Goal: Task Accomplishment & Management: Manage account settings

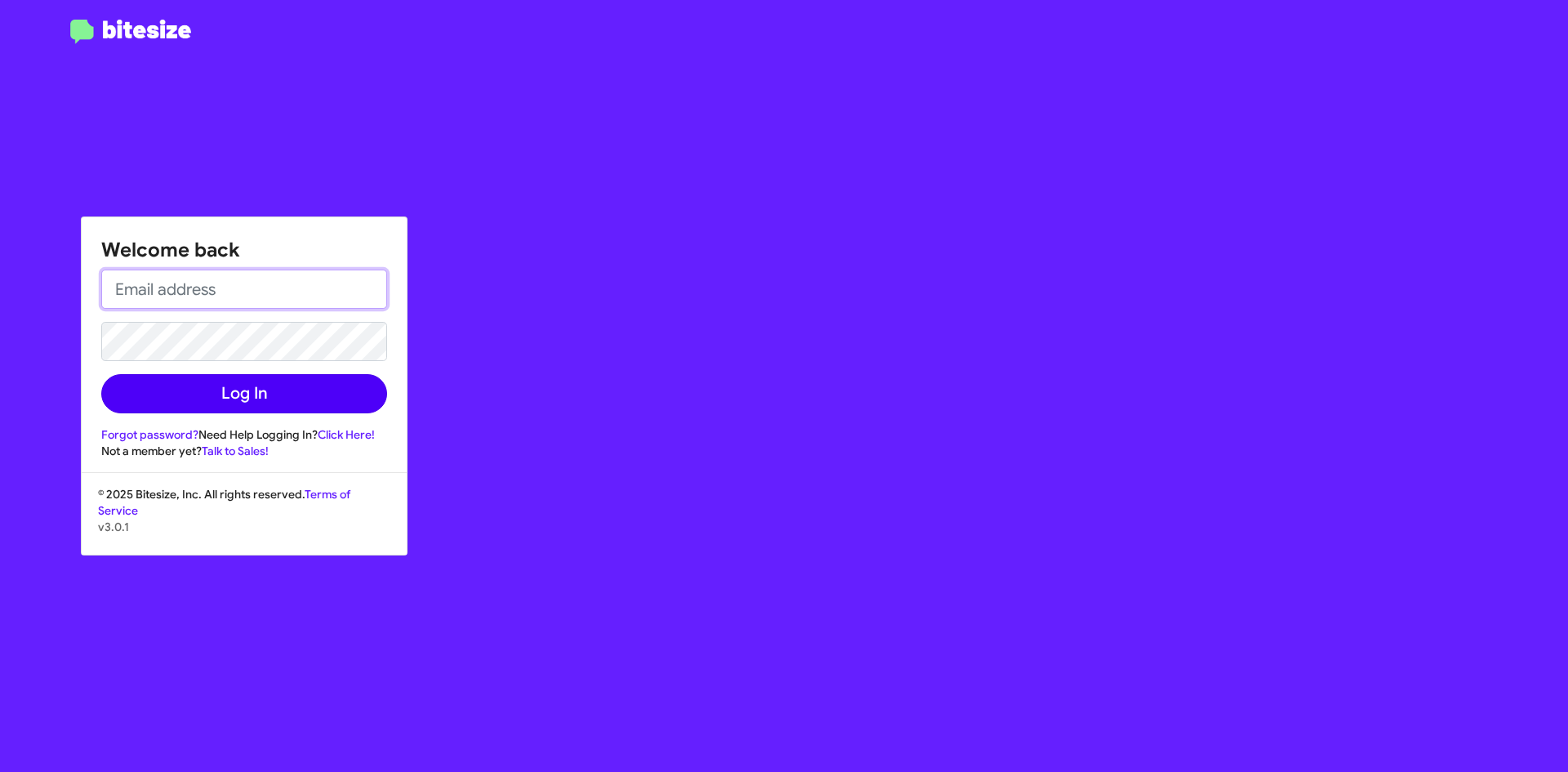
type input "[PERSON_NAME][EMAIL_ADDRESS][DOMAIN_NAME]"
click at [213, 393] on button "Log In" at bounding box center [244, 393] width 286 height 39
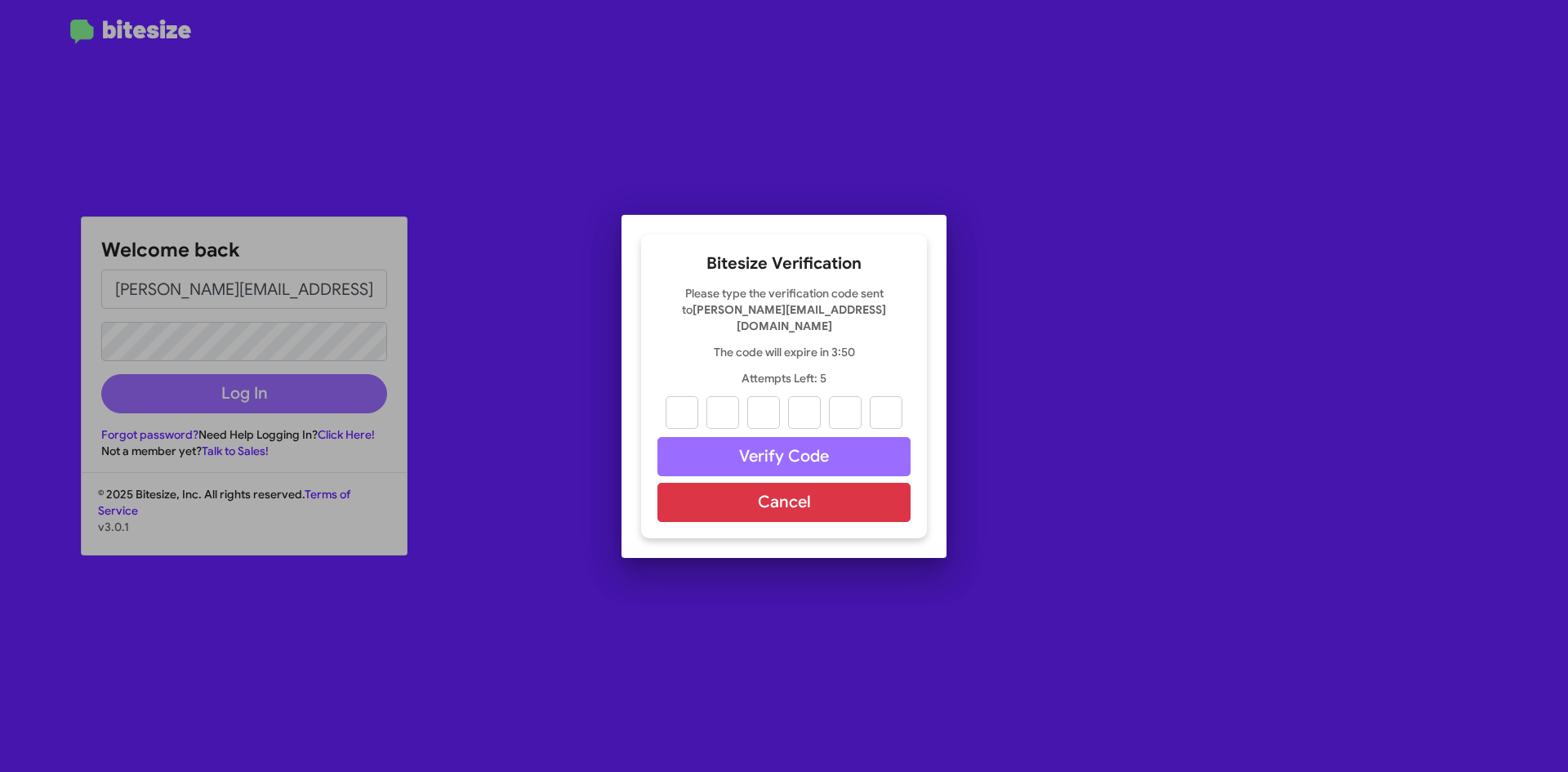
click at [1365, 399] on div at bounding box center [784, 386] width 1568 height 772
type input "5"
type input "3"
type input "5"
type input "7"
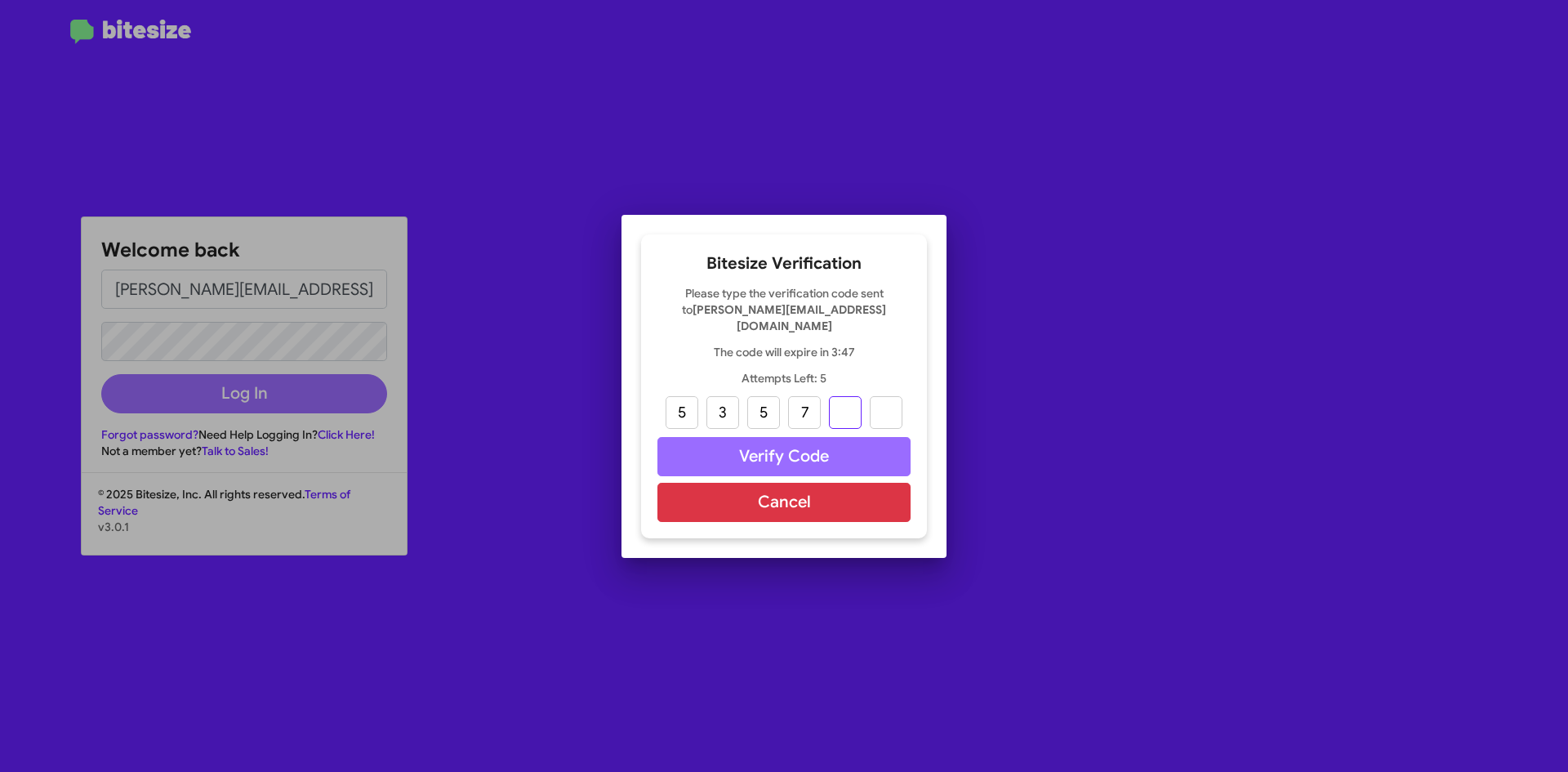
type input "2"
click at [689, 405] on input "5" at bounding box center [681, 412] width 33 height 33
click at [795, 412] on input "7" at bounding box center [805, 412] width 33 height 33
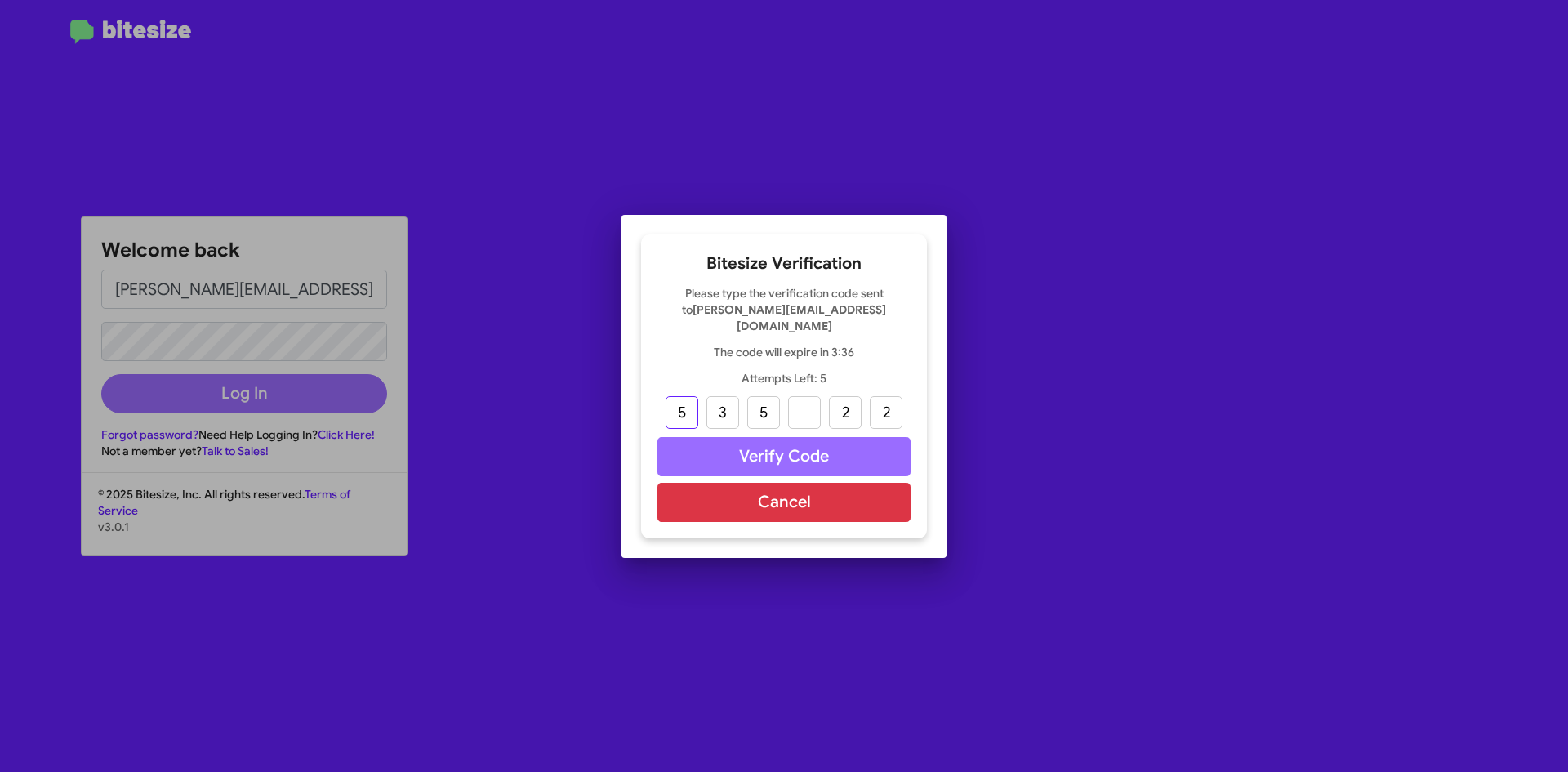
click at [683, 397] on input "5" at bounding box center [681, 412] width 33 height 33
type input "2"
type input "7"
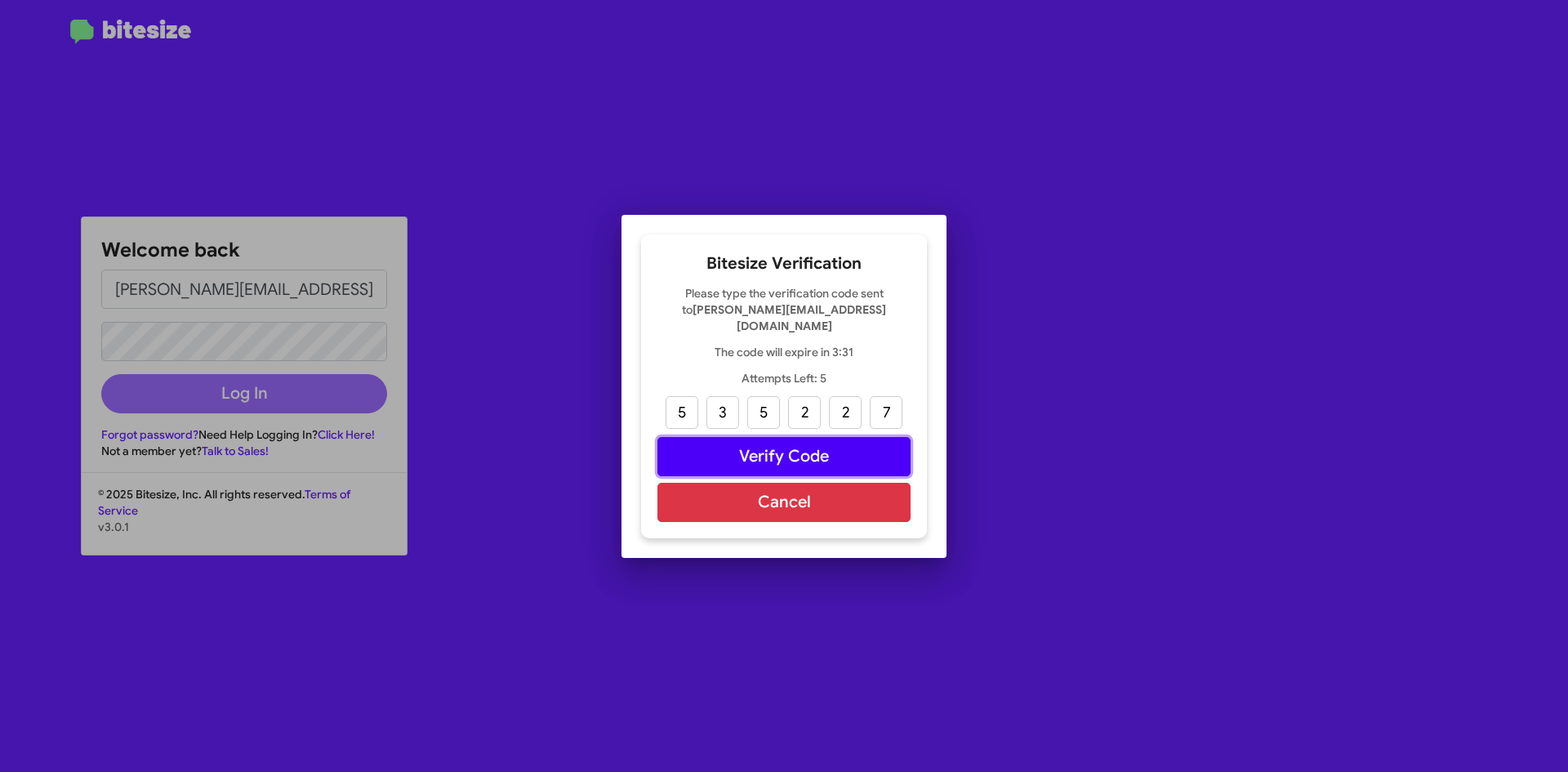
click at [734, 442] on button "Verify Code" at bounding box center [784, 457] width 253 height 39
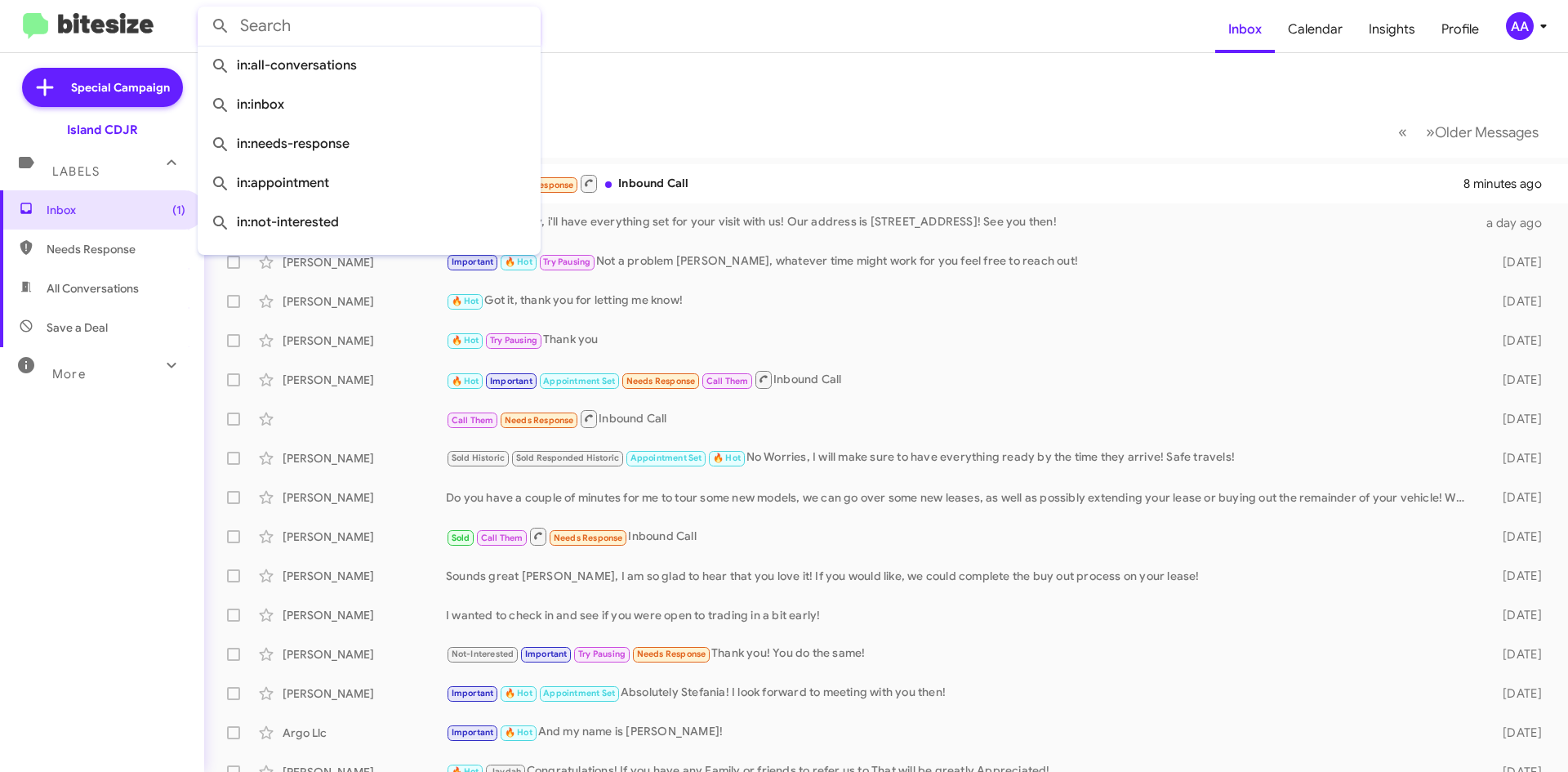
click at [298, 29] on input "text" at bounding box center [369, 26] width 343 height 39
paste input "347) 733-2839-"
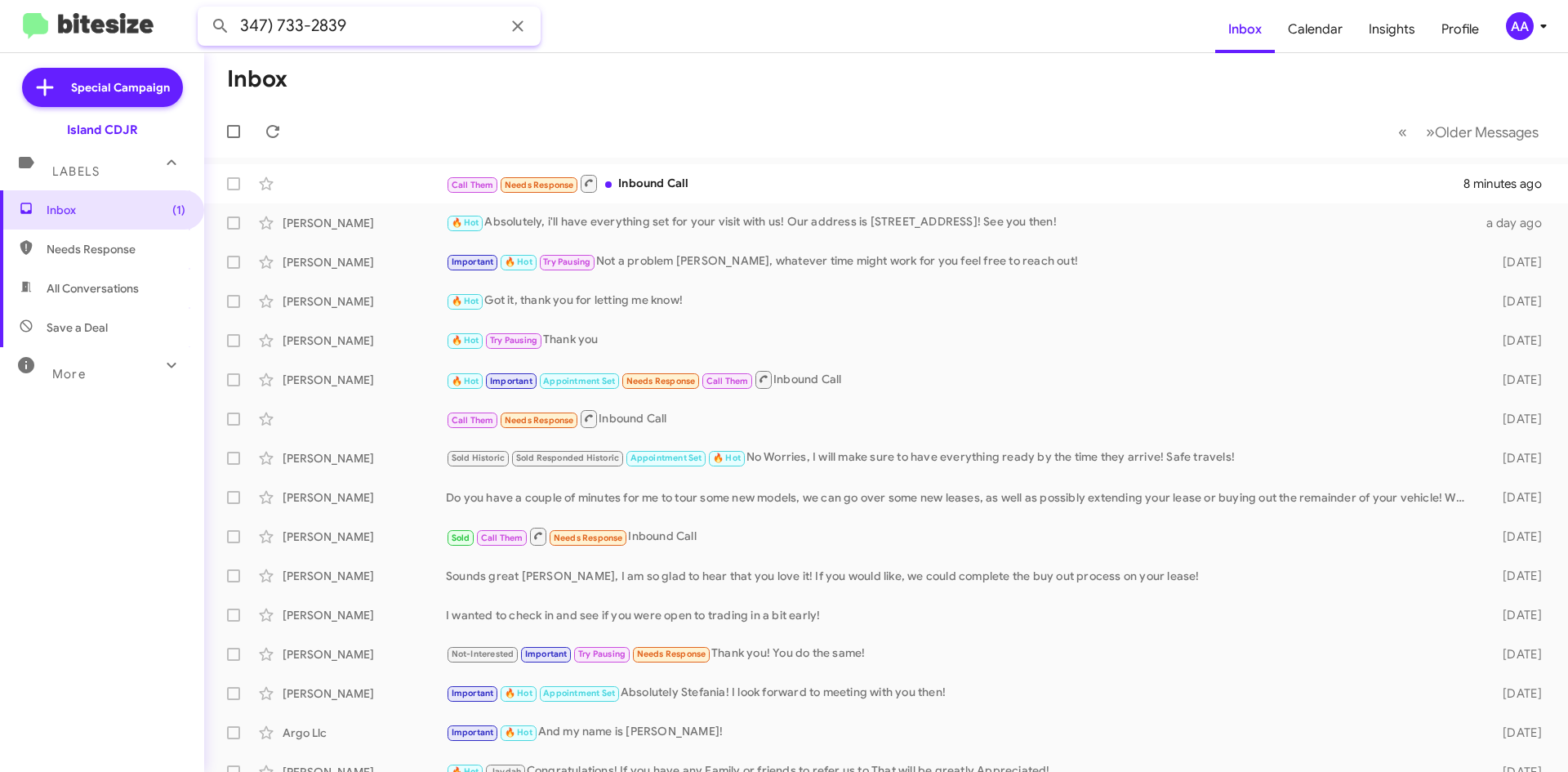
type input "347) 733-2839"
click at [205, 9] on button at bounding box center [221, 25] width 33 height 33
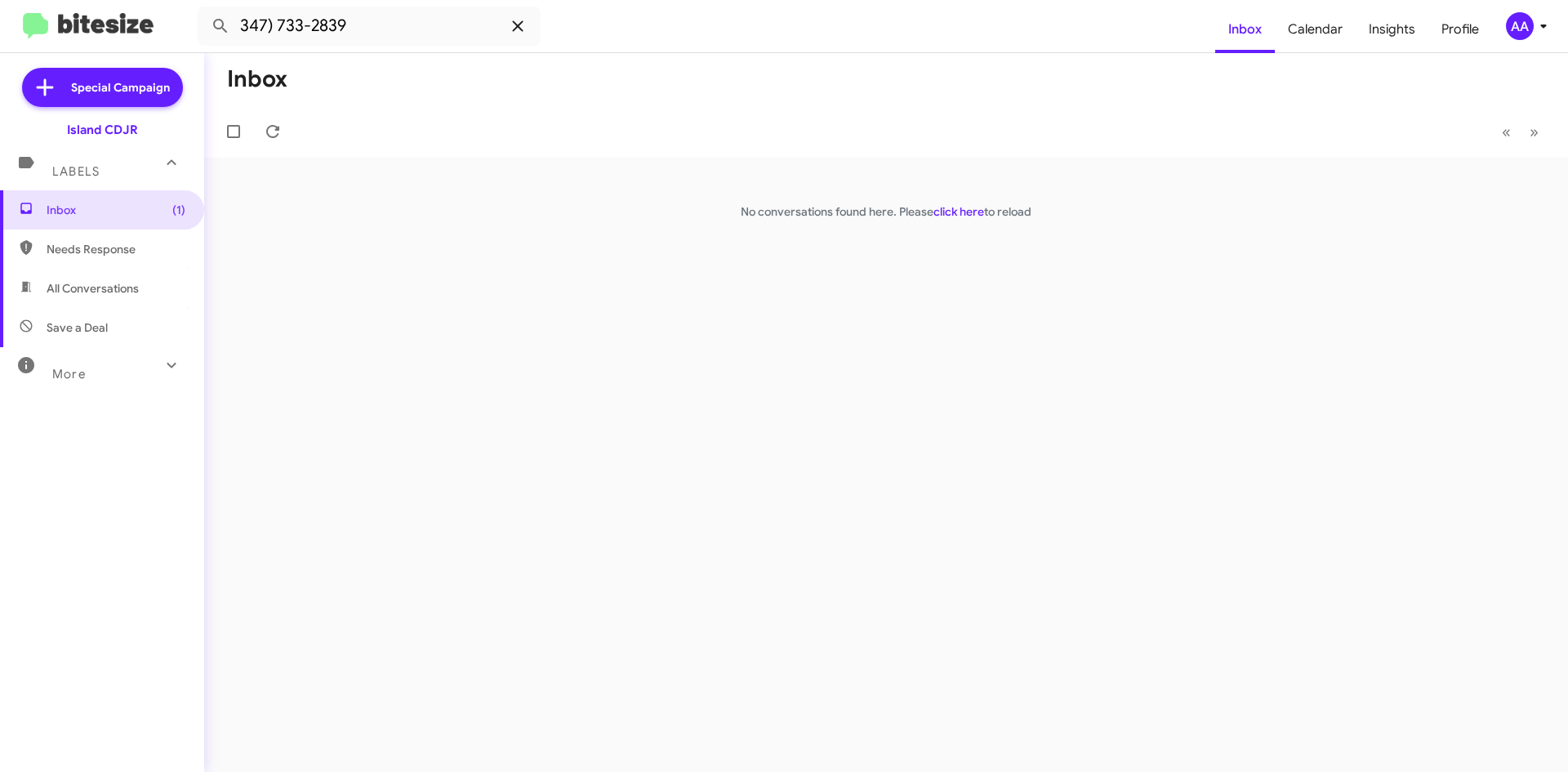
click at [522, 26] on icon at bounding box center [518, 25] width 20 height 20
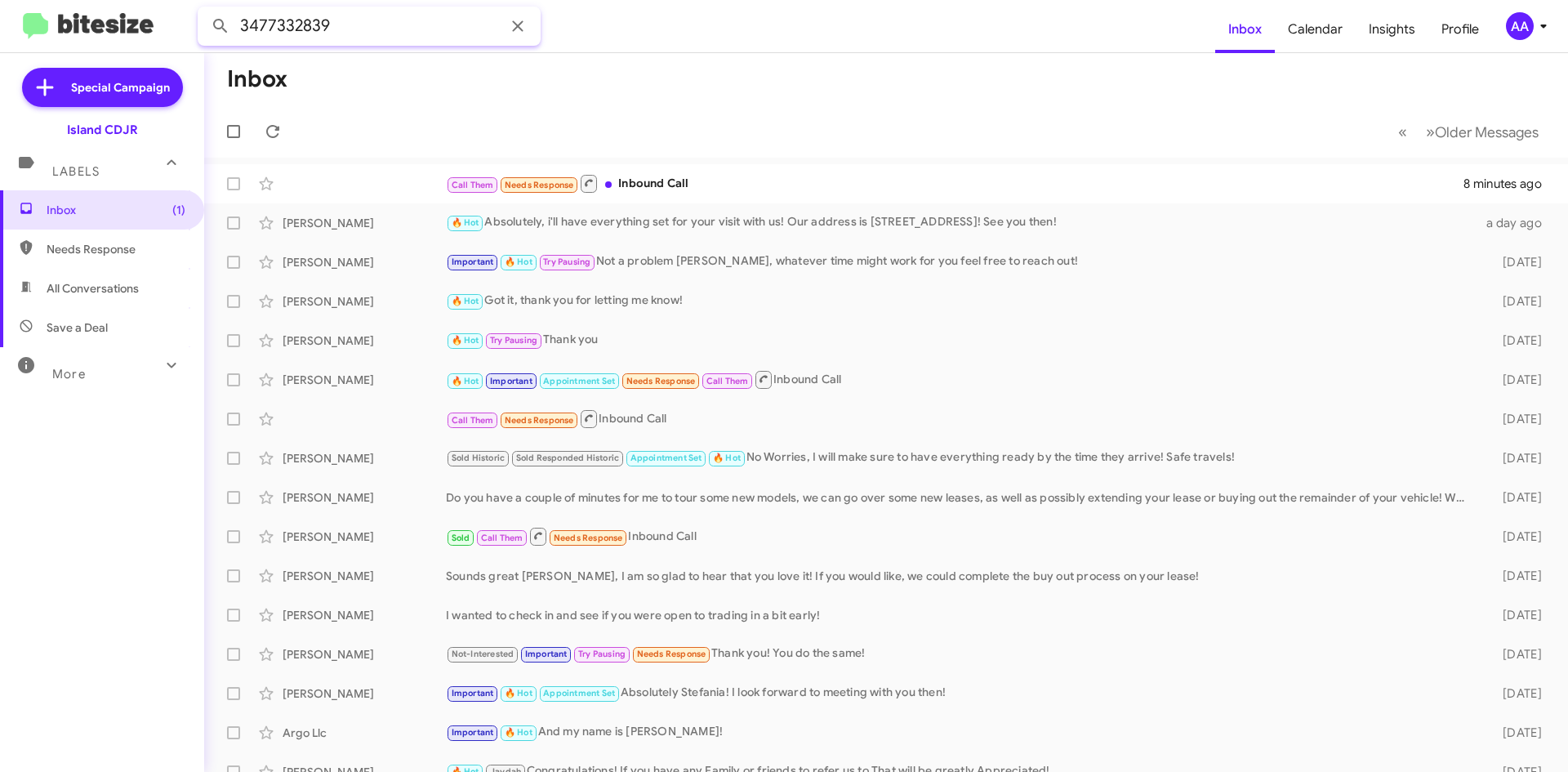
type input "3477332839"
click at [205, 9] on button at bounding box center [221, 25] width 33 height 33
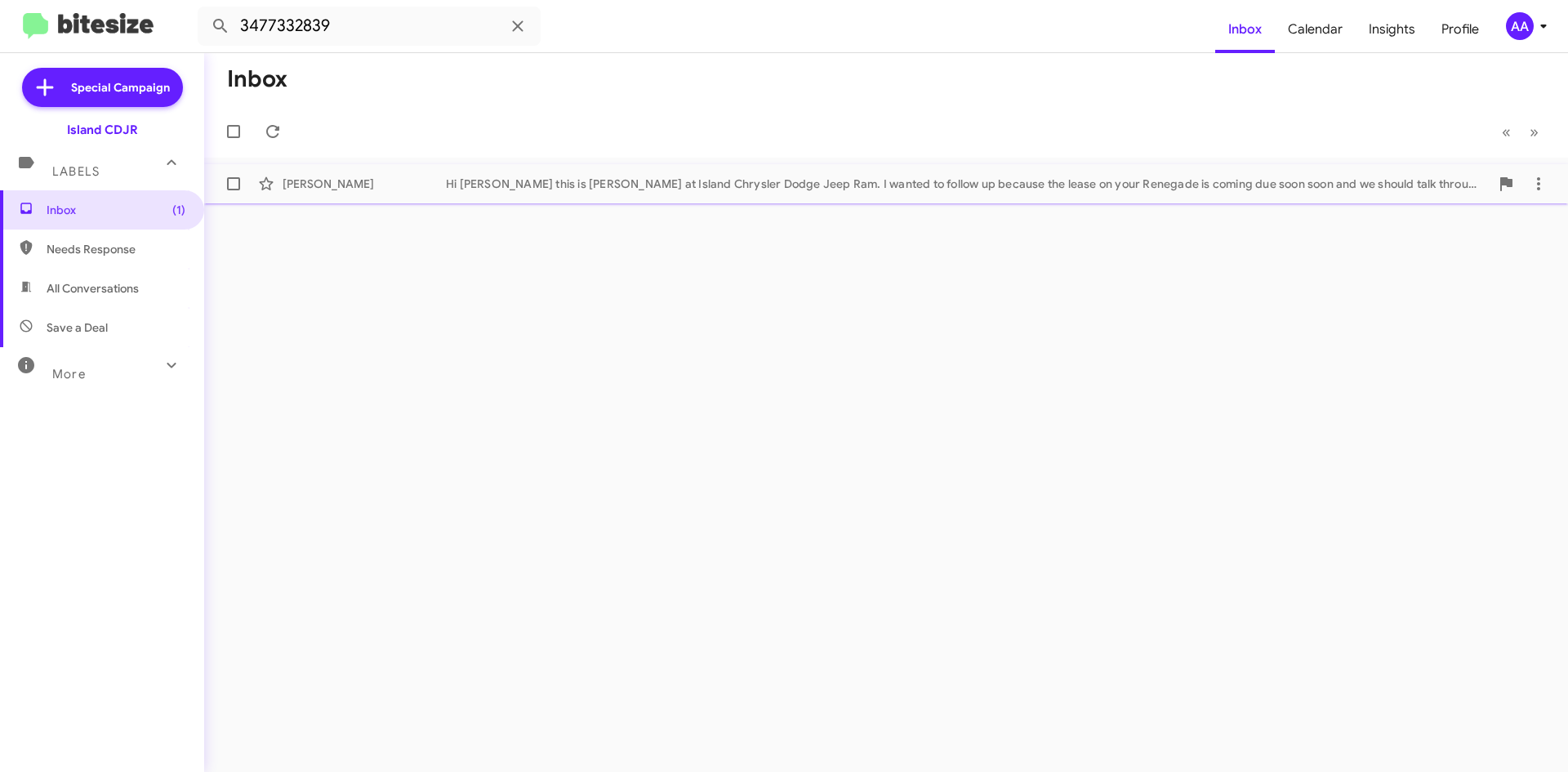
click at [530, 190] on div "Hi [PERSON_NAME] this is [PERSON_NAME] at Island Chrysler Dodge Jeep Ram. I wan…" at bounding box center [967, 183] width 1044 height 16
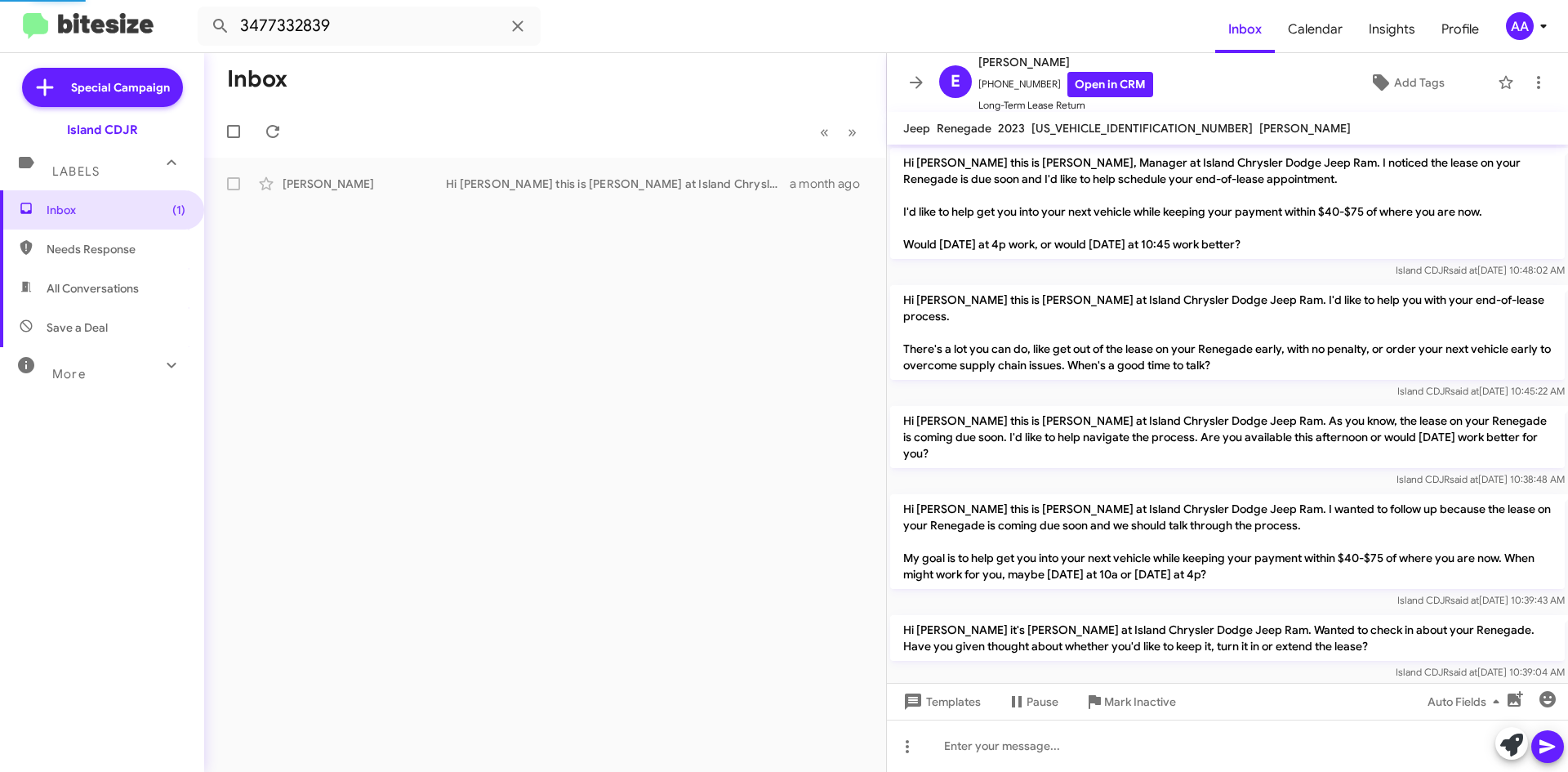
scroll to position [157, 0]
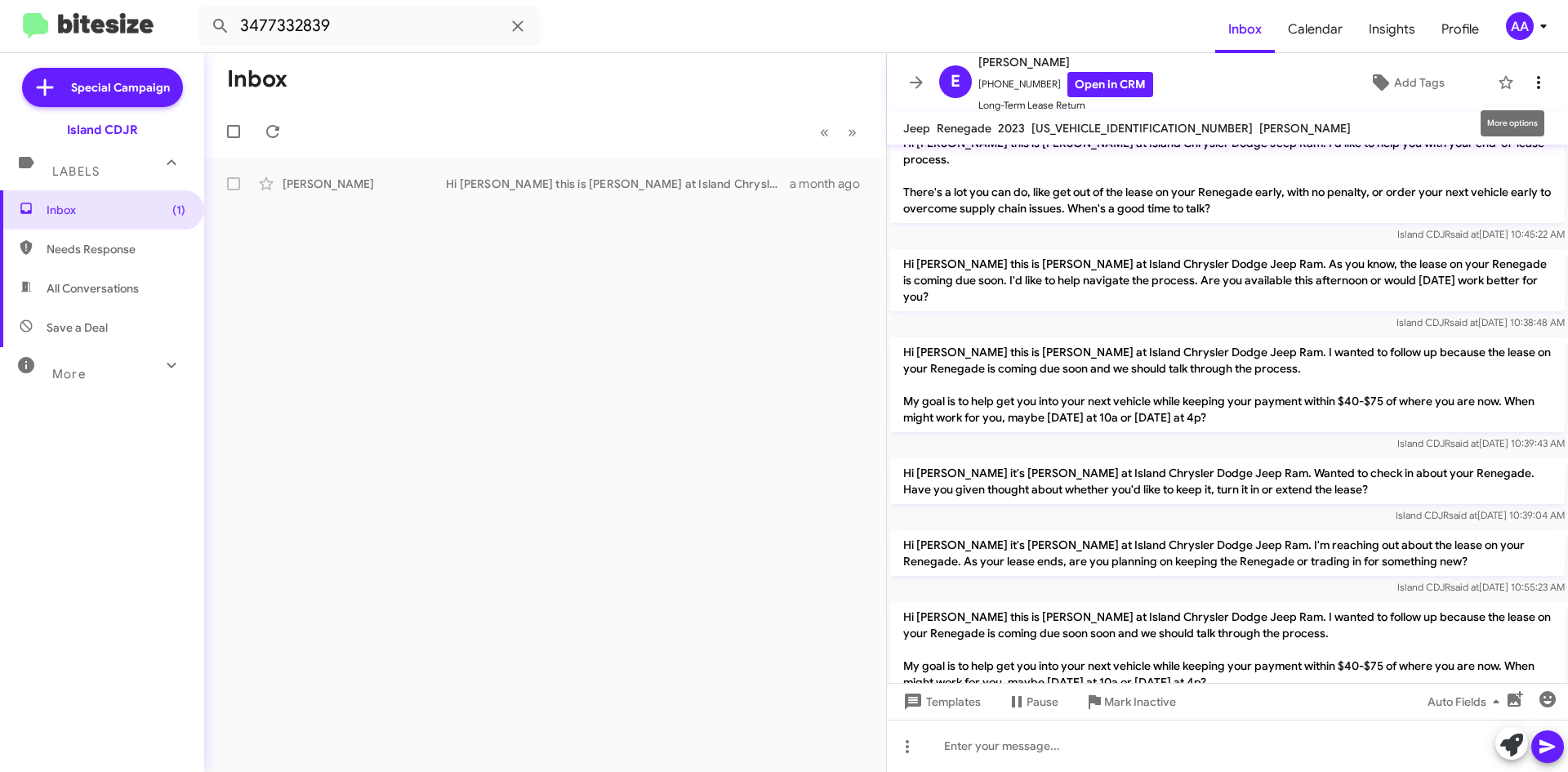
click at [1538, 81] on span at bounding box center [1538, 82] width 33 height 20
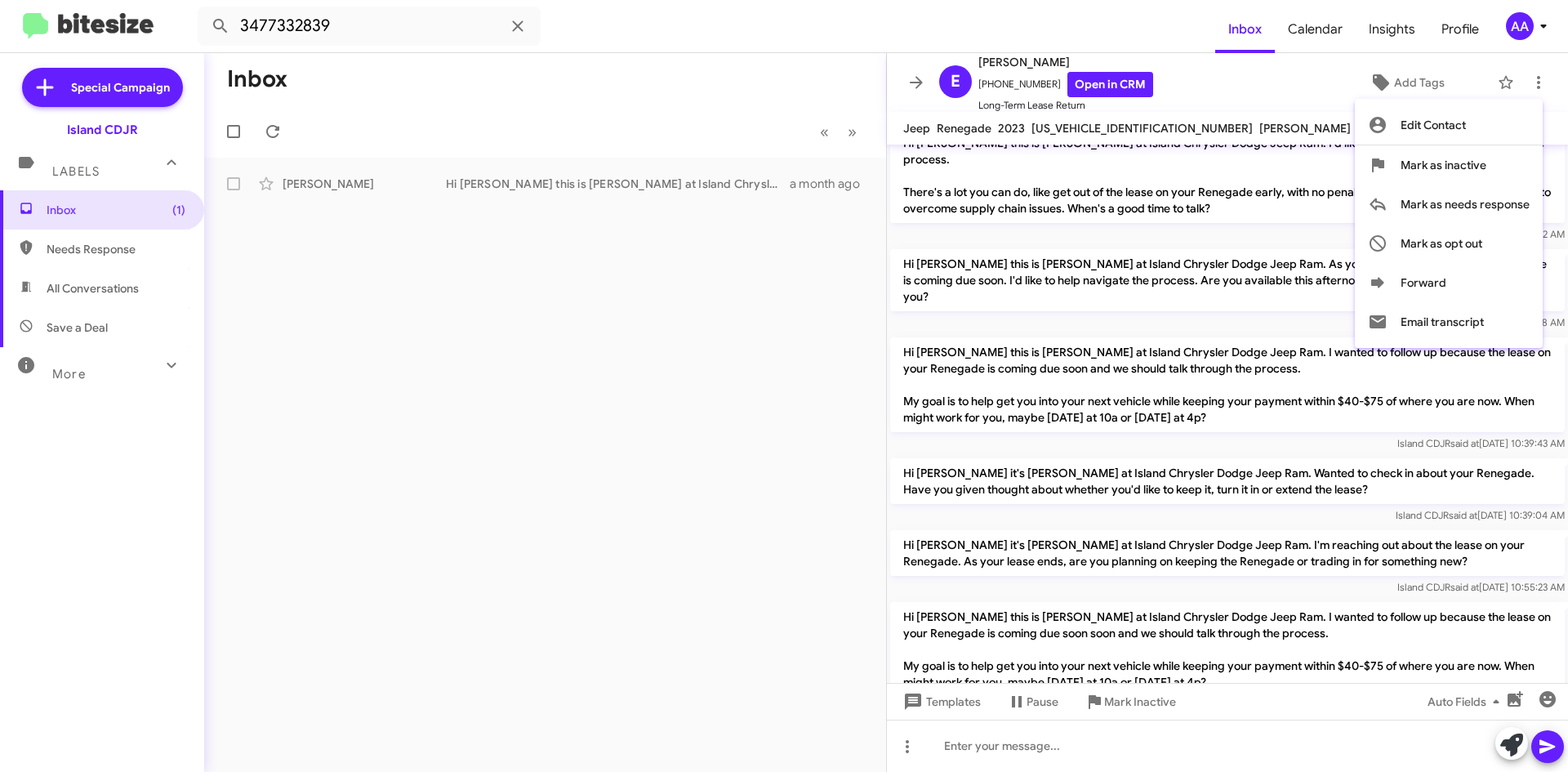
click at [1231, 86] on div at bounding box center [784, 386] width 1568 height 772
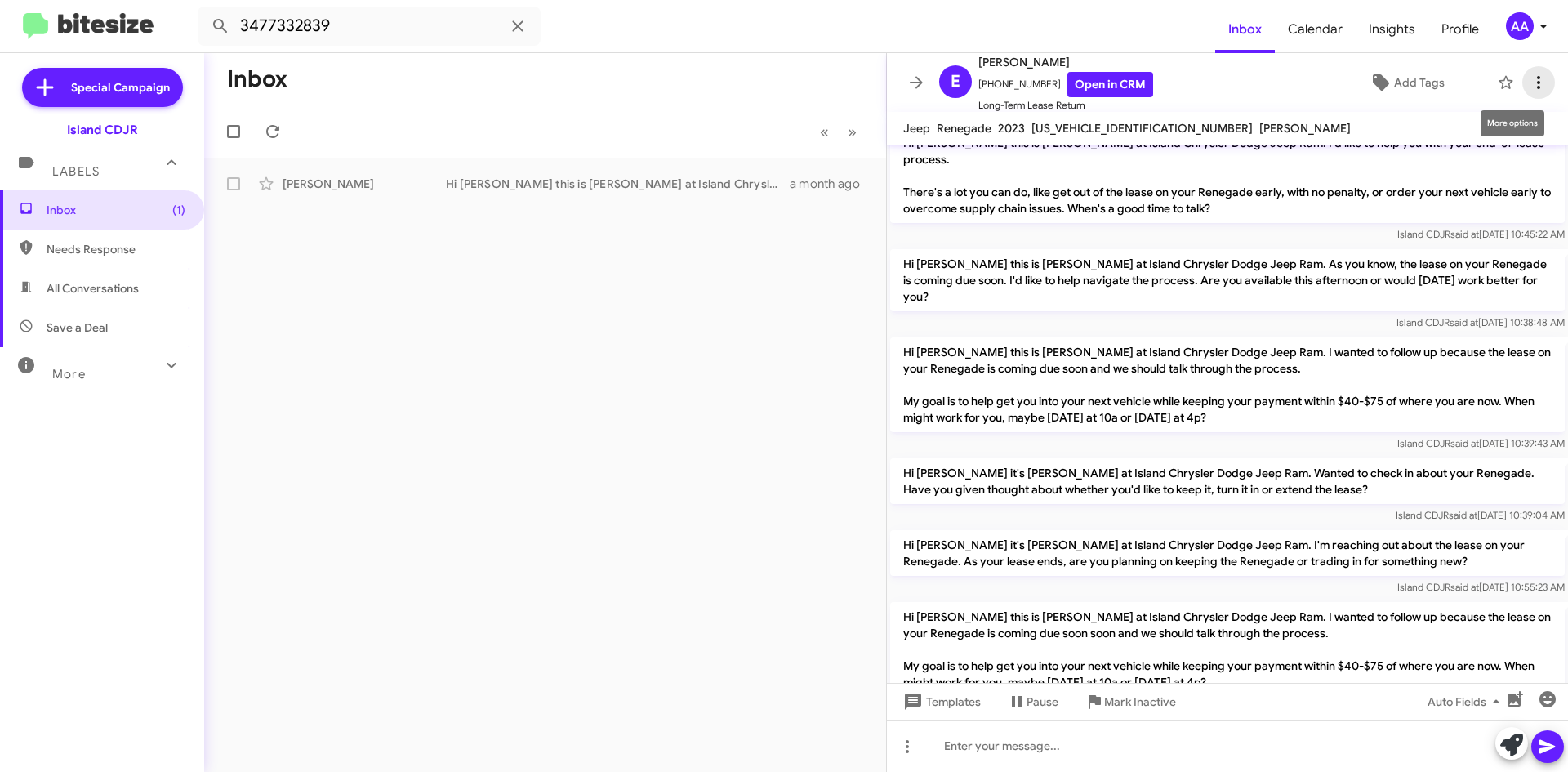
click at [1529, 83] on icon at bounding box center [1538, 82] width 20 height 20
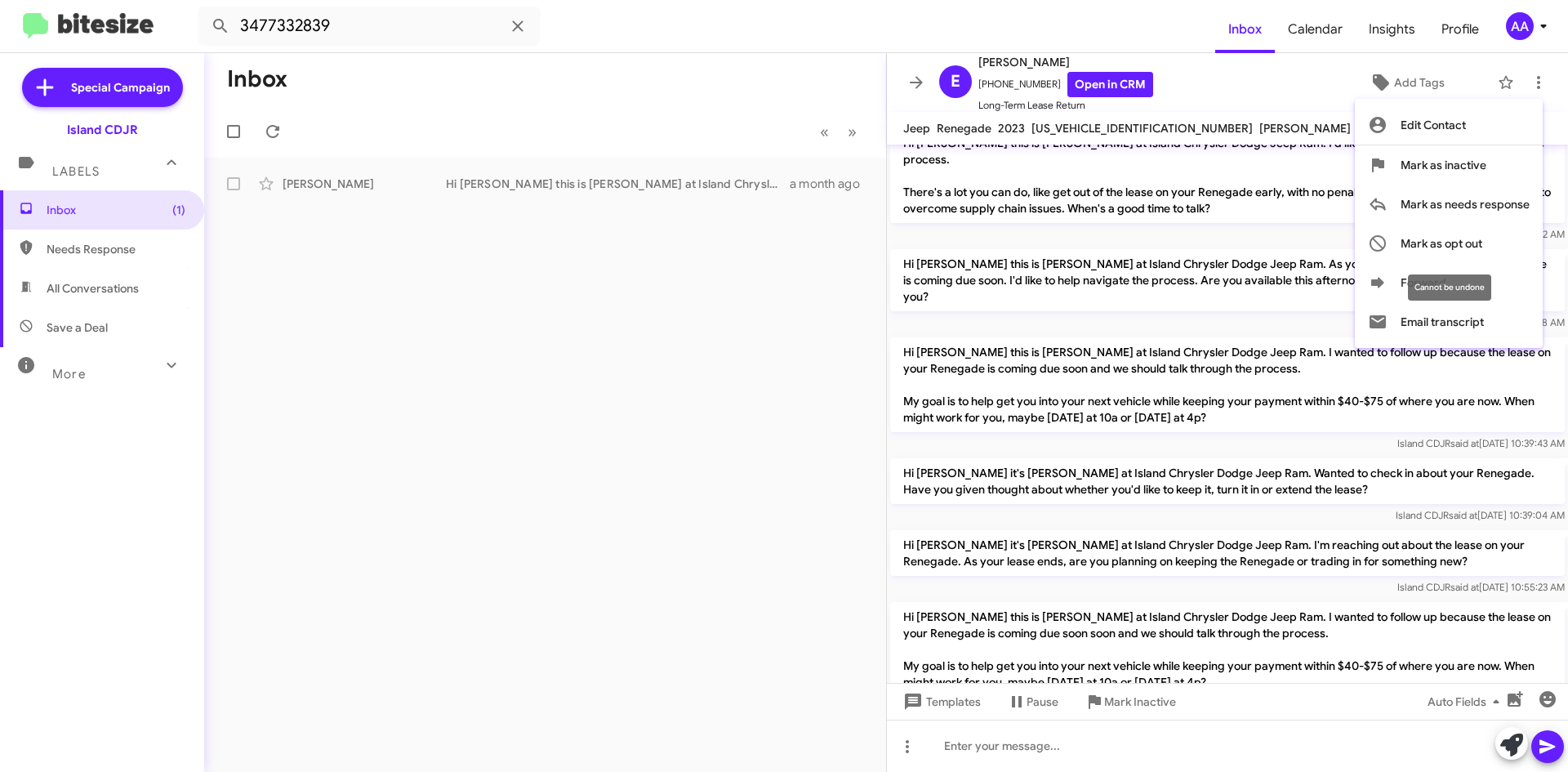
click at [1432, 244] on span "Mark as opt out" at bounding box center [1441, 244] width 81 height 39
